Goal: Task Accomplishment & Management: Use online tool/utility

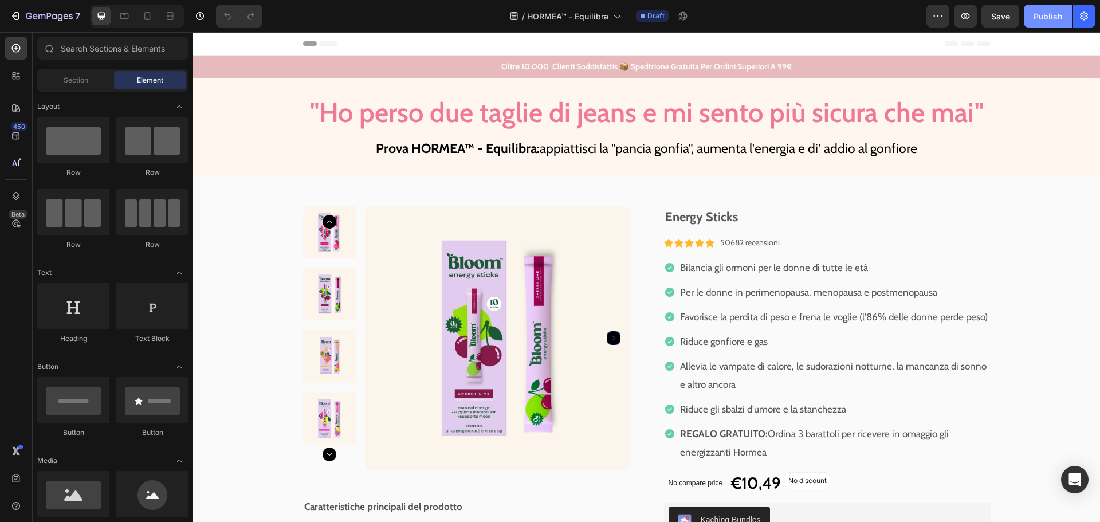
click at [1049, 18] on div "Publish" at bounding box center [1048, 16] width 29 height 12
click at [599, 281] on img at bounding box center [497, 338] width 265 height 265
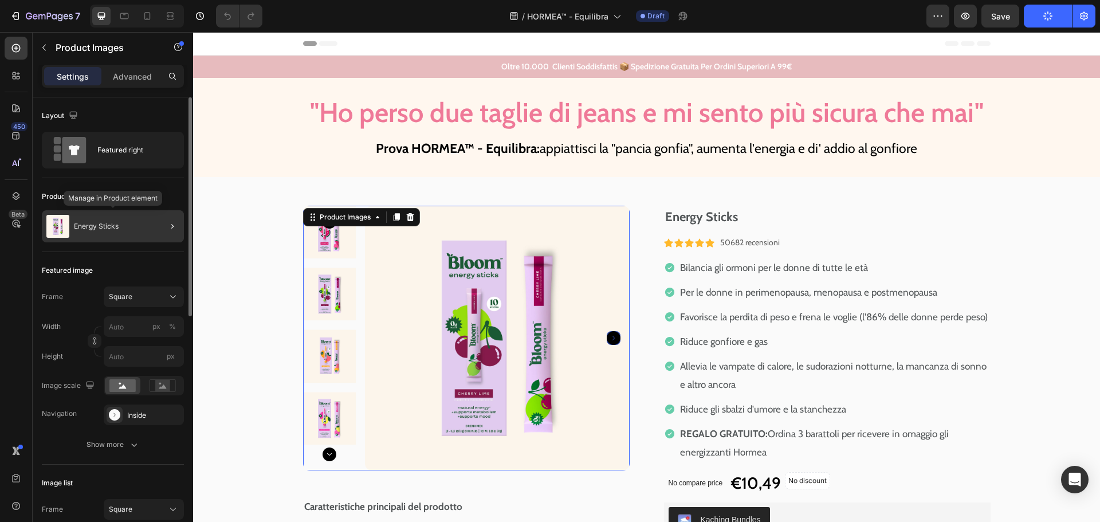
click at [106, 223] on p "Energy Sticks" at bounding box center [96, 226] width 45 height 8
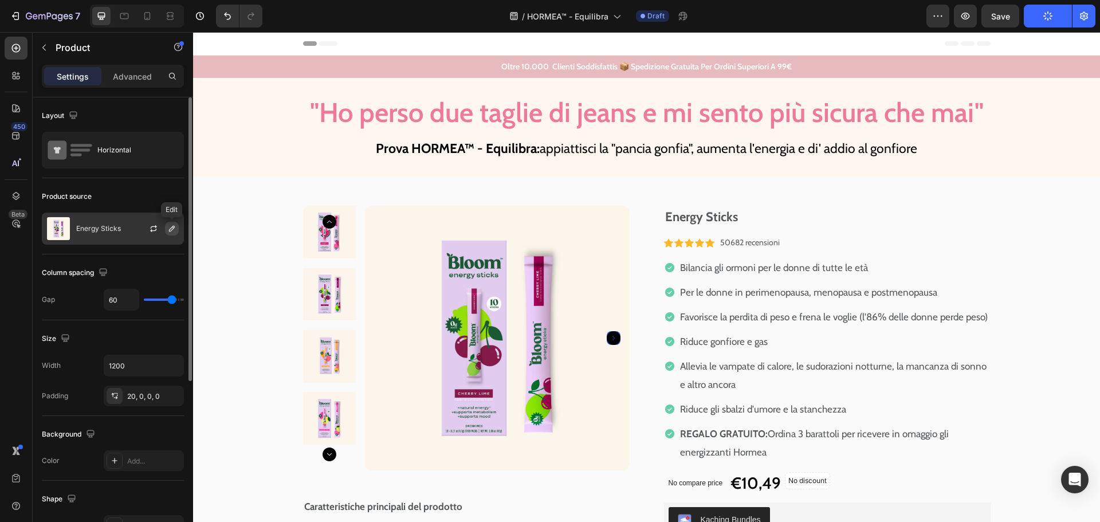
click at [170, 228] on icon "button" at bounding box center [171, 228] width 9 height 9
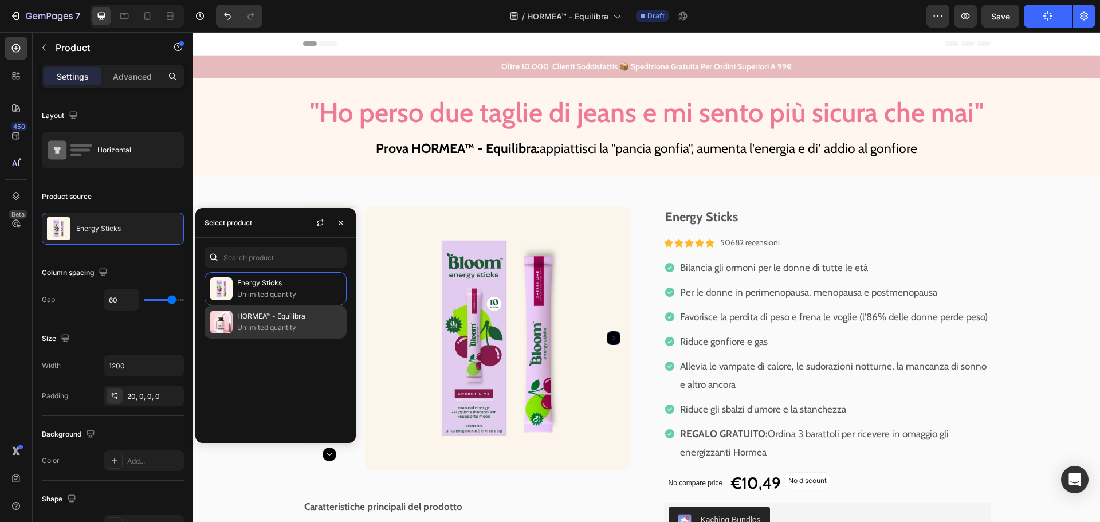
click at [264, 317] on p "HORMEA™ - Equilibra" at bounding box center [289, 316] width 104 height 11
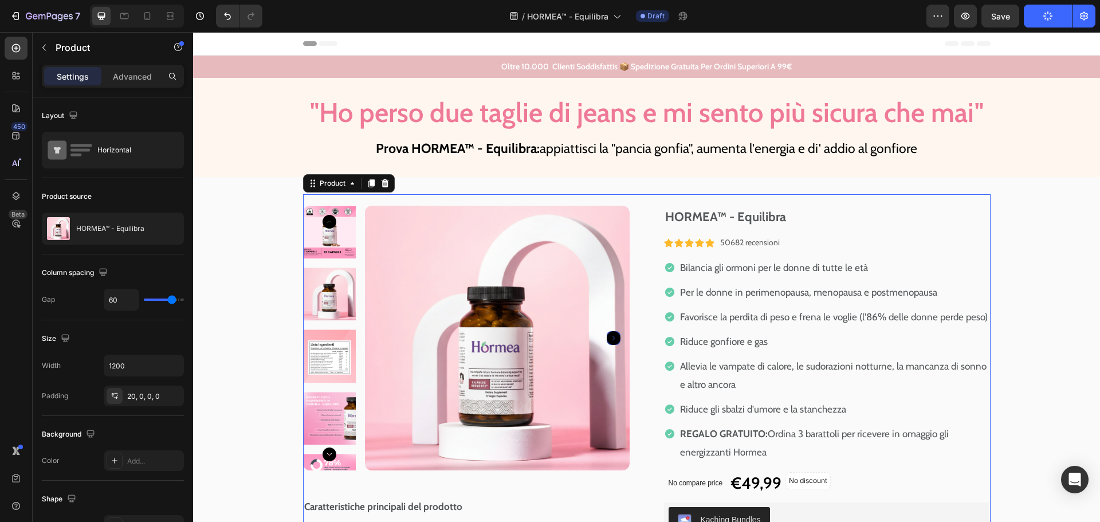
click at [880, 199] on div "Product Images Caratteristiche principali del prodotto Text Block Formulato da …" at bounding box center [647, 475] width 688 height 563
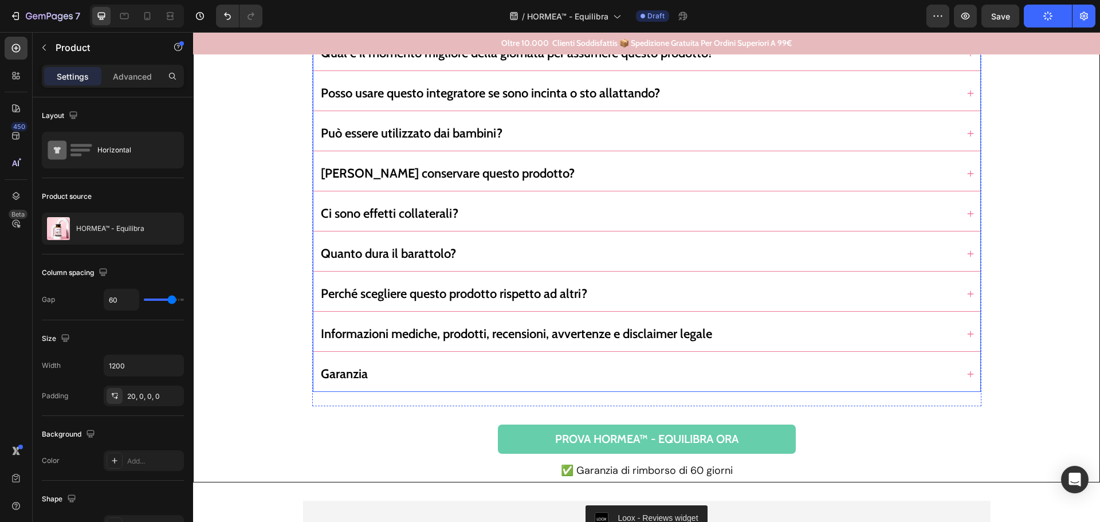
scroll to position [8744, 0]
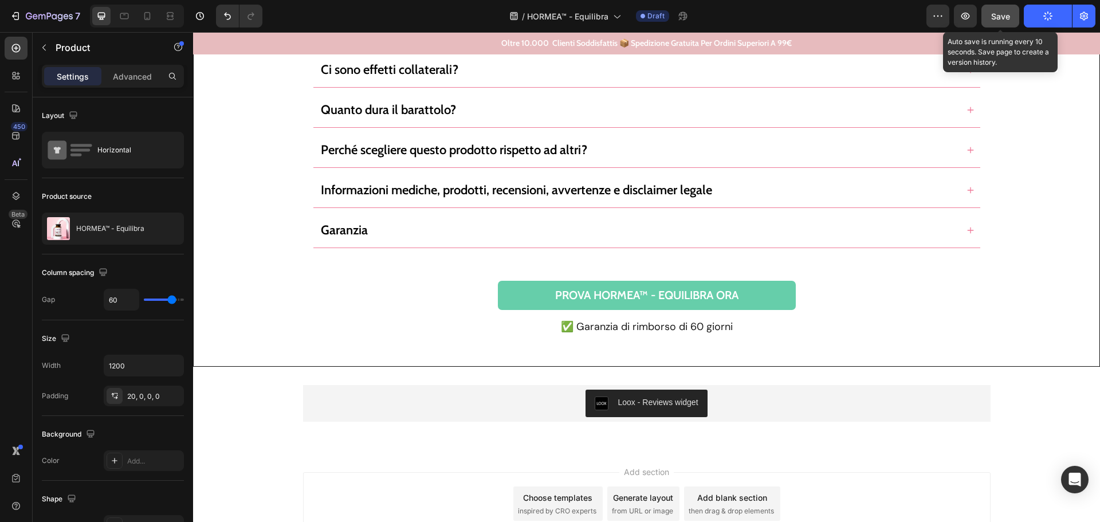
click at [993, 14] on span "Save" at bounding box center [1000, 16] width 19 height 10
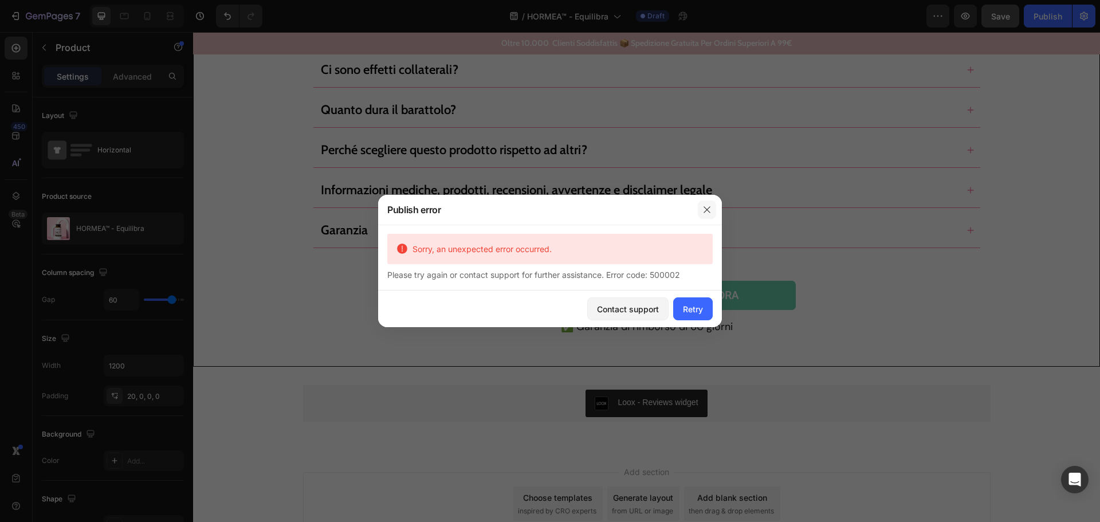
click at [704, 209] on icon "button" at bounding box center [706, 209] width 9 height 9
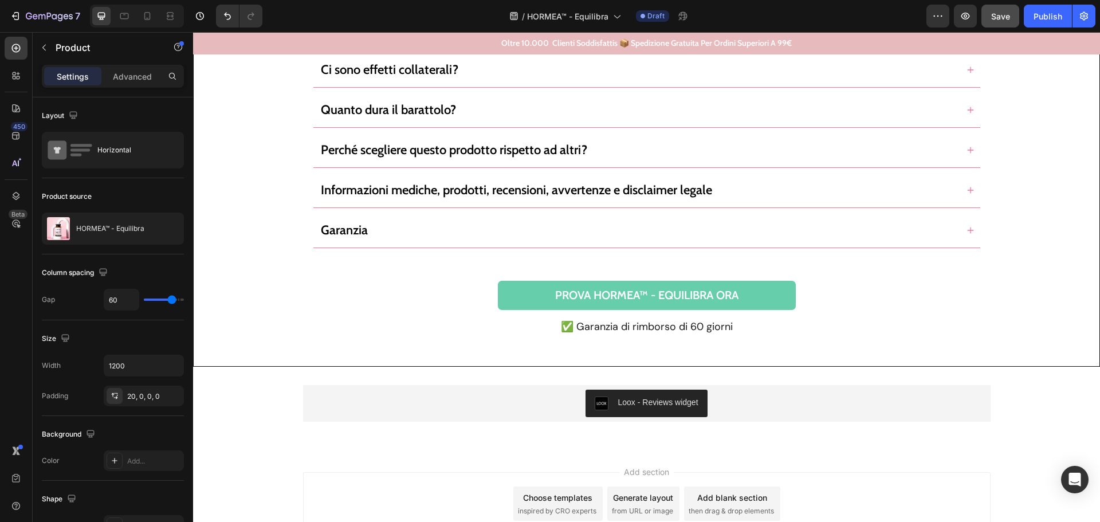
click at [1049, 4] on div "7 / HORMEA™ - Equilibra Draft Preview Save Publish" at bounding box center [550, 16] width 1100 height 33
click at [1040, 19] on div "Publish" at bounding box center [1048, 16] width 29 height 12
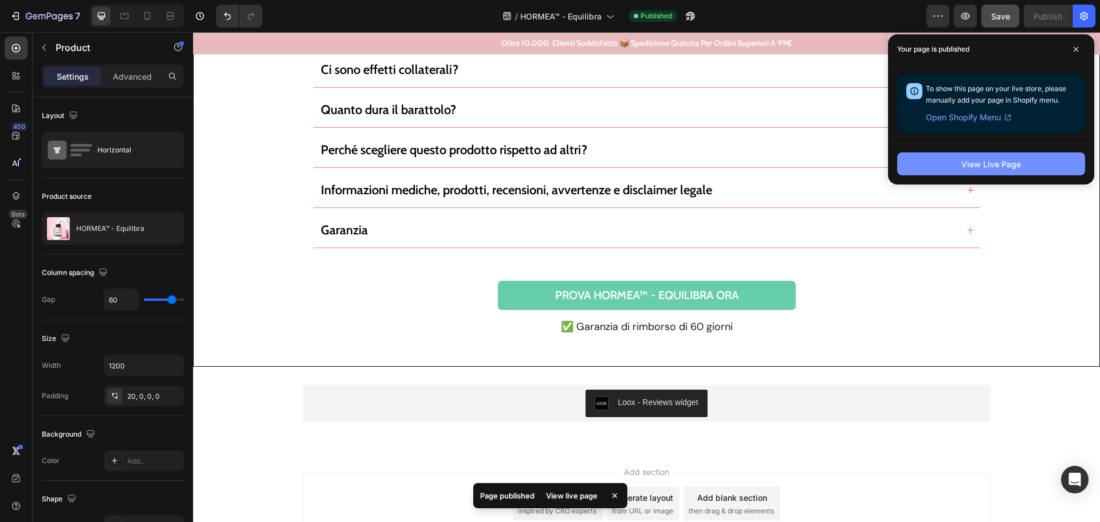
click at [988, 168] on div "View Live Page" at bounding box center [991, 164] width 60 height 12
